Goal: Use online tool/utility

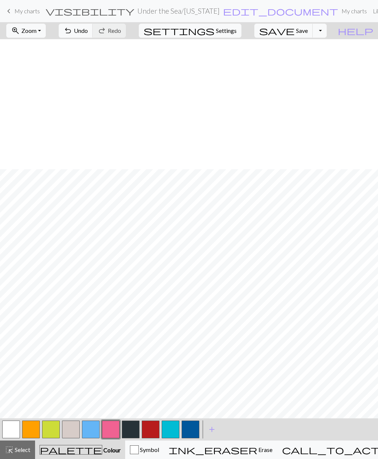
scroll to position [130, 0]
click at [93, 24] on button "undo Undo Undo" at bounding box center [76, 31] width 34 height 14
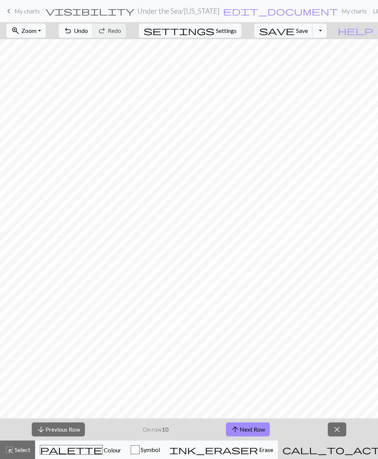
click at [63, 431] on button "arrow_downward Previous Row" at bounding box center [58, 429] width 53 height 14
click at [63, 430] on button "arrow_downward Previous Row" at bounding box center [58, 429] width 53 height 14
click at [58, 431] on button "arrow_downward Previous Row" at bounding box center [58, 429] width 53 height 14
click at [55, 434] on button "arrow_downward Previous Row" at bounding box center [58, 429] width 53 height 14
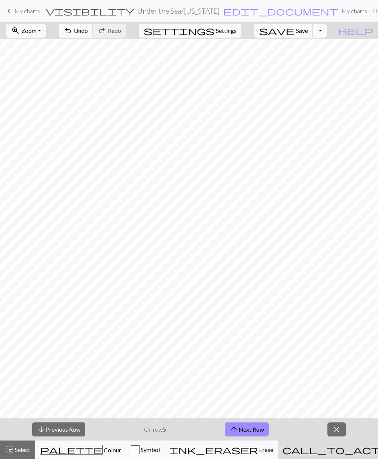
click at [55, 434] on button "arrow_downward Previous Row" at bounding box center [58, 429] width 53 height 14
click at [57, 434] on button "arrow_downward Previous Row" at bounding box center [58, 429] width 53 height 14
click at [235, 26] on button "settings Settings" at bounding box center [190, 31] width 103 height 14
select select "dk"
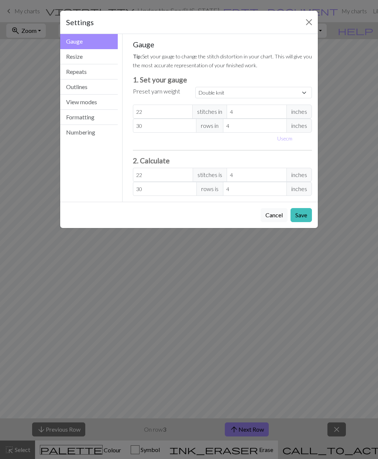
click at [98, 105] on button "View modes" at bounding box center [89, 102] width 58 height 15
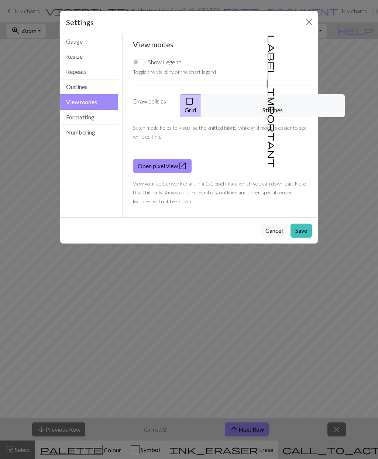
click at [270, 104] on span "label_important" at bounding box center [272, 101] width 10 height 133
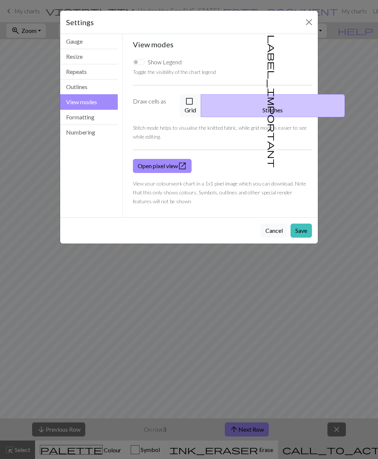
click at [303, 223] on button "Save" at bounding box center [301, 230] width 21 height 14
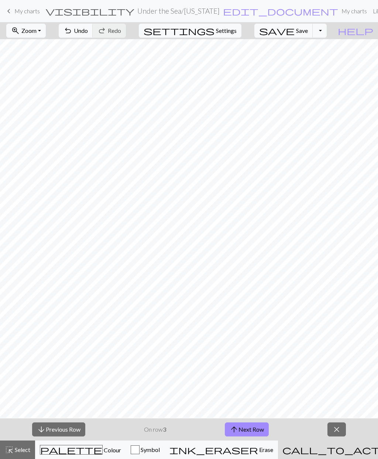
scroll to position [129, 0]
click at [235, 27] on span "Settings" at bounding box center [226, 30] width 21 height 9
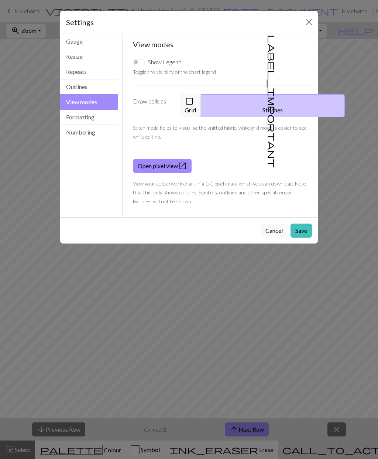
click at [194, 98] on span "check_box_outline_blank" at bounding box center [189, 101] width 9 height 10
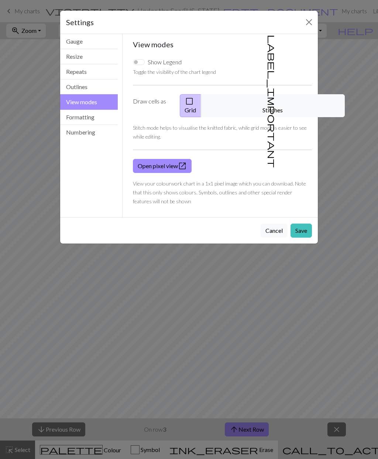
click at [306, 223] on button "Save" at bounding box center [301, 230] width 21 height 14
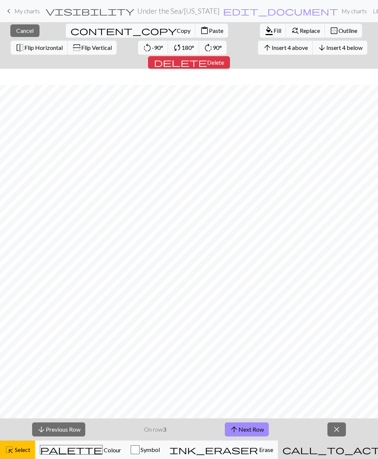
scroll to position [144, 0]
click at [339, 431] on span "close" at bounding box center [336, 429] width 9 height 10
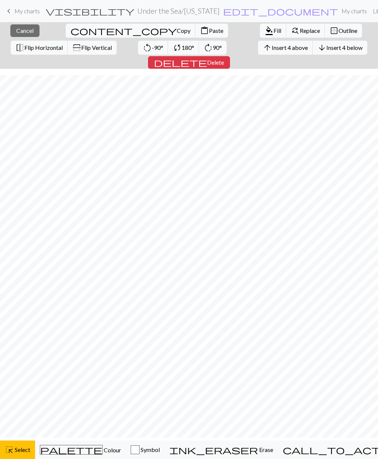
scroll to position [125, 0]
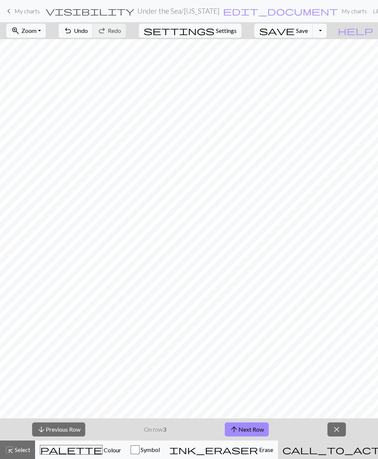
click at [339, 429] on span "close" at bounding box center [336, 429] width 9 height 10
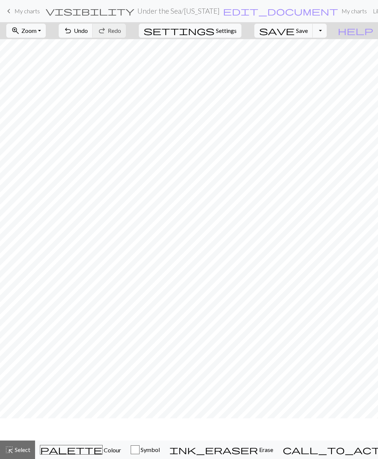
scroll to position [108, 0]
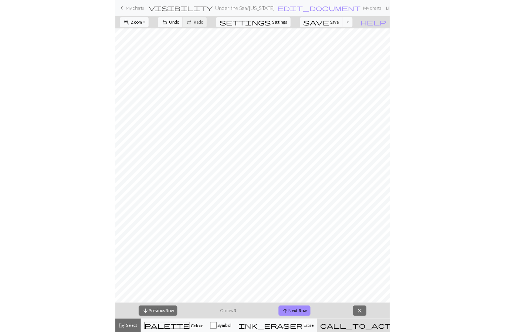
scroll to position [129, 0]
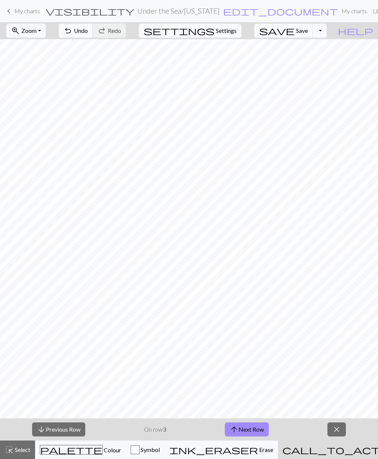
click at [250, 423] on button "arrow_upward Next Row" at bounding box center [247, 429] width 44 height 14
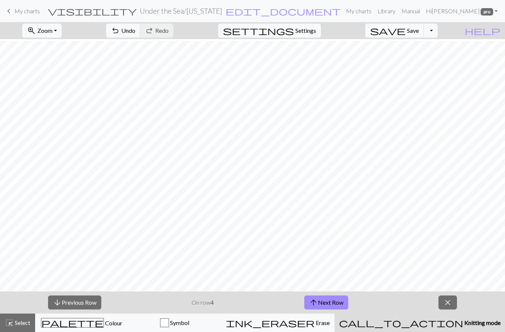
scroll to position [256, 0]
click at [329, 309] on button "arrow_upward Next Row" at bounding box center [326, 303] width 44 height 14
click at [336, 299] on button "arrow_upward Next Row" at bounding box center [326, 303] width 44 height 14
